Goal: Task Accomplishment & Management: Manage account settings

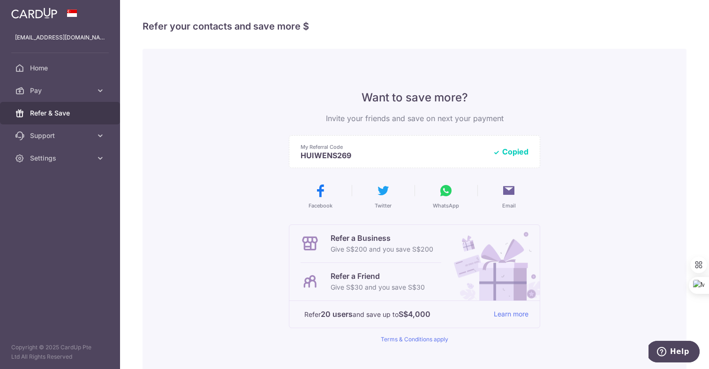
scroll to position [103, 0]
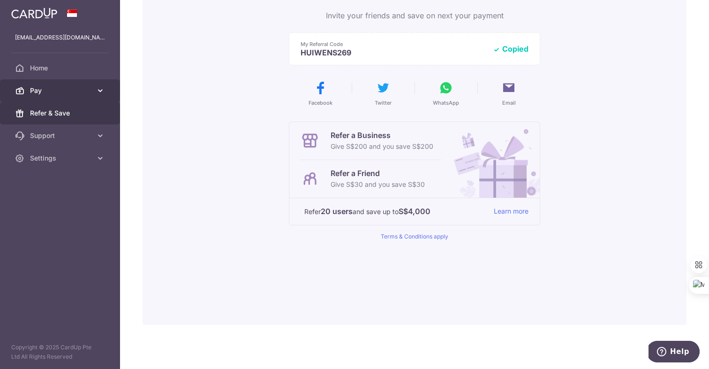
click at [69, 96] on link "Pay" at bounding box center [60, 90] width 120 height 23
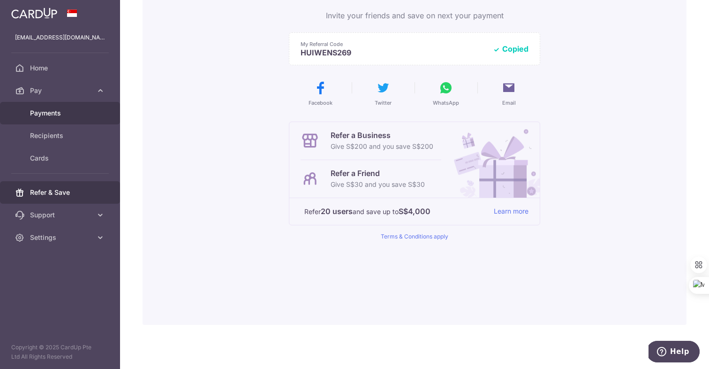
click at [63, 112] on span "Payments" at bounding box center [61, 112] width 62 height 9
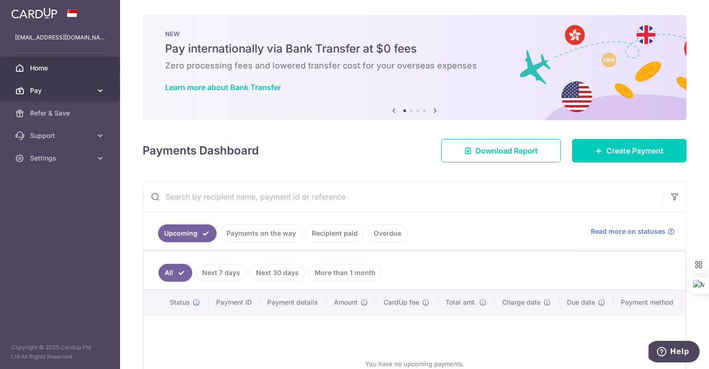
click at [51, 90] on span "Pay" at bounding box center [61, 90] width 62 height 9
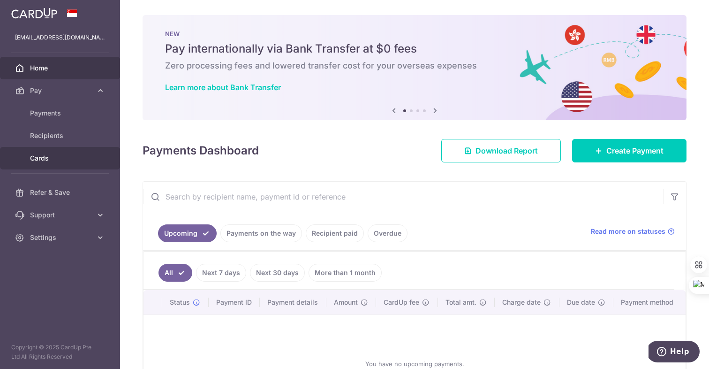
click at [64, 161] on span "Cards" at bounding box center [61, 157] width 62 height 9
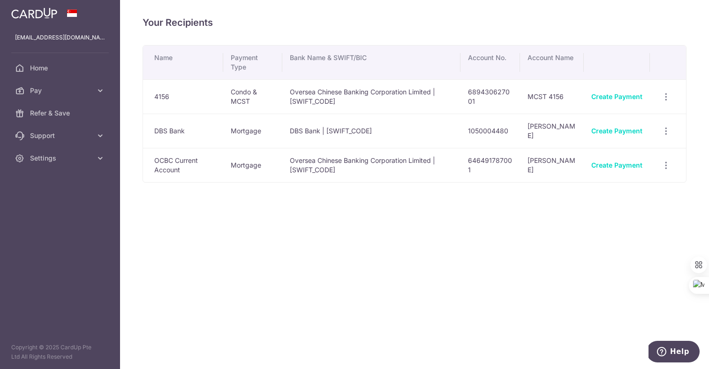
click at [220, 130] on td "DBS Bank" at bounding box center [183, 130] width 80 height 34
click at [668, 96] on icon "button" at bounding box center [666, 97] width 10 height 10
click at [629, 126] on span "View/Edit" at bounding box center [635, 122] width 64 height 11
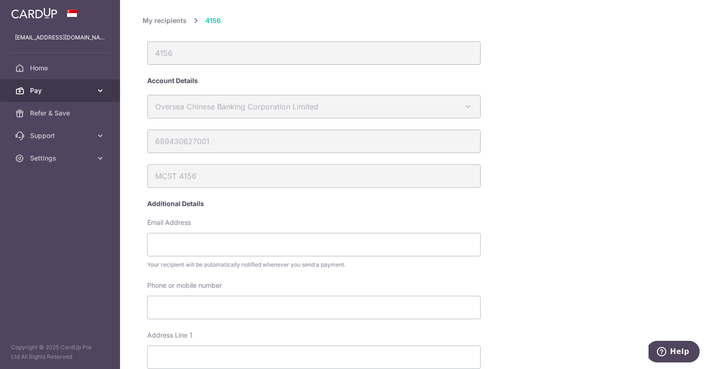
click at [75, 89] on span "Pay" at bounding box center [61, 90] width 62 height 9
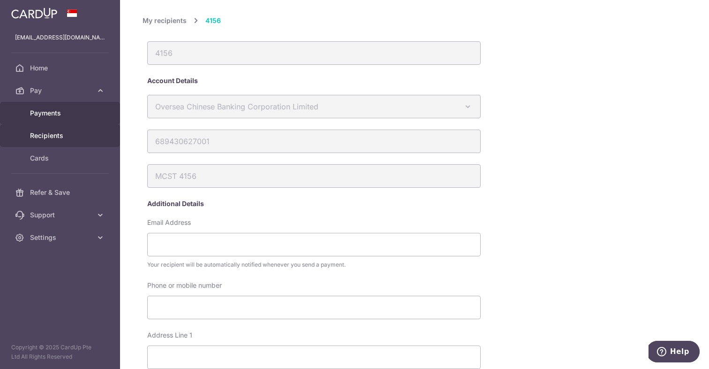
click at [67, 109] on span "Payments" at bounding box center [61, 112] width 62 height 9
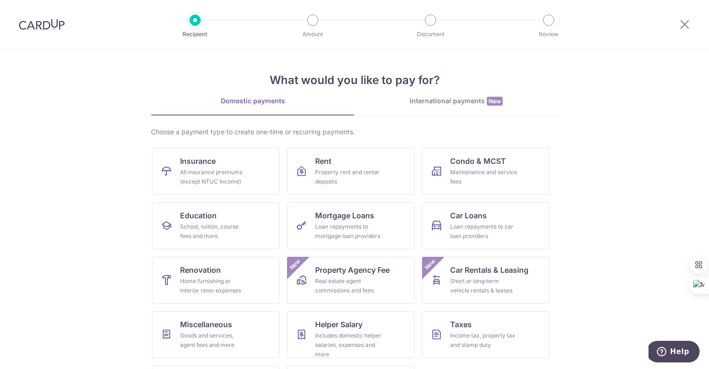
click at [44, 26] on img at bounding box center [42, 24] width 46 height 11
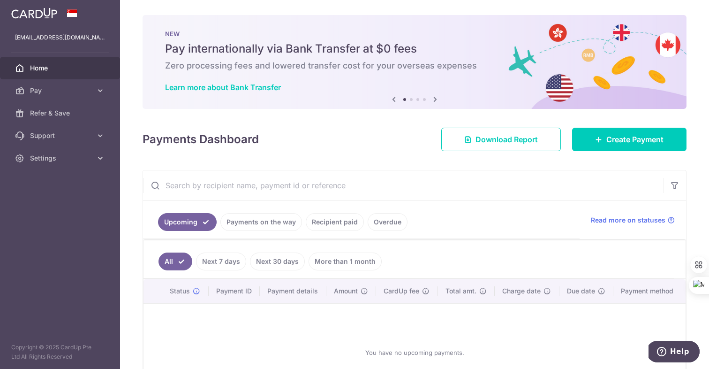
click at [344, 262] on link "More than 1 month" at bounding box center [345, 261] width 73 height 18
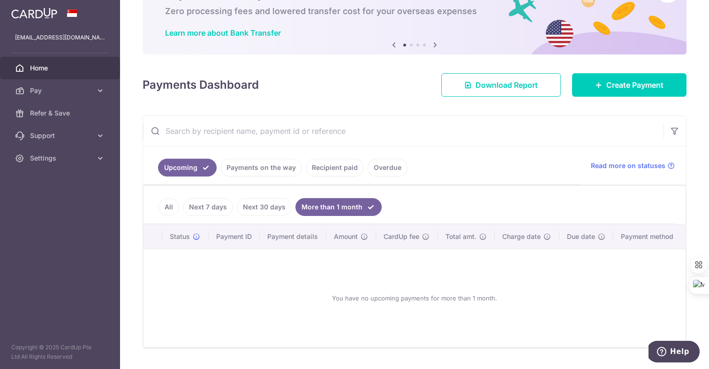
scroll to position [78, 0]
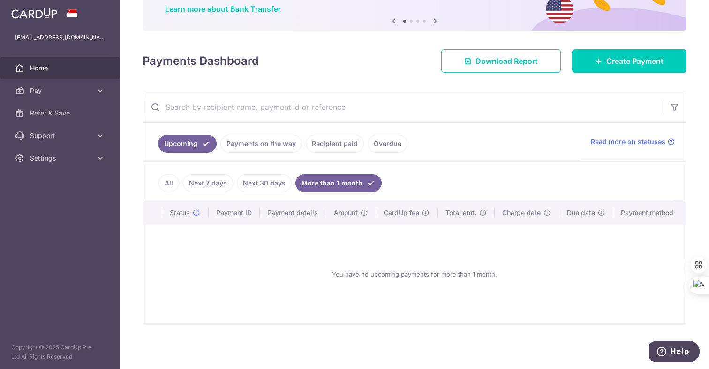
click at [262, 146] on link "Payments on the way" at bounding box center [261, 144] width 82 height 18
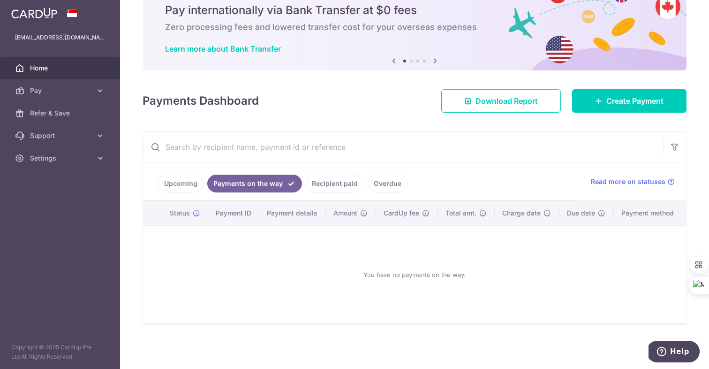
click at [329, 178] on link "Recipient paid" at bounding box center [335, 183] width 58 height 18
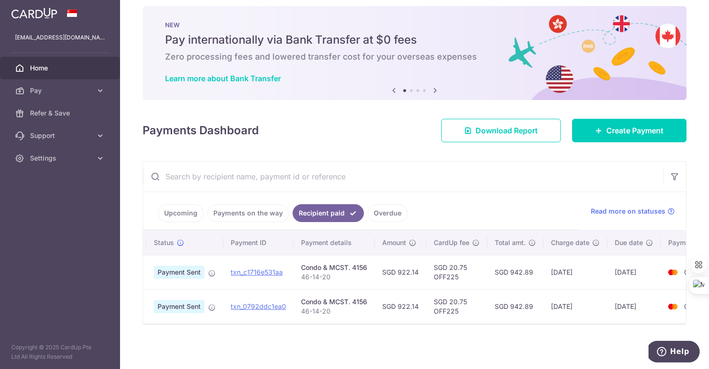
scroll to position [0, 0]
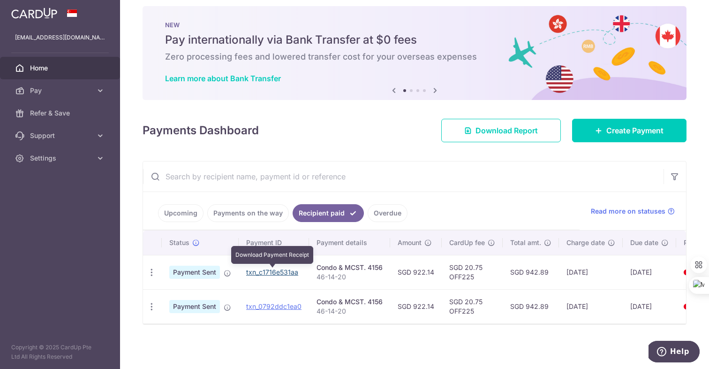
click at [269, 272] on link "txn_c1716e531aa" at bounding box center [272, 272] width 52 height 8
